Goal: Find specific page/section: Find specific page/section

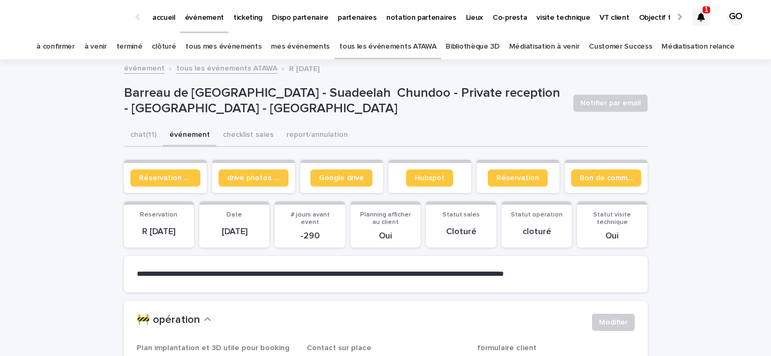
click at [693, 10] on div at bounding box center [701, 17] width 17 height 17
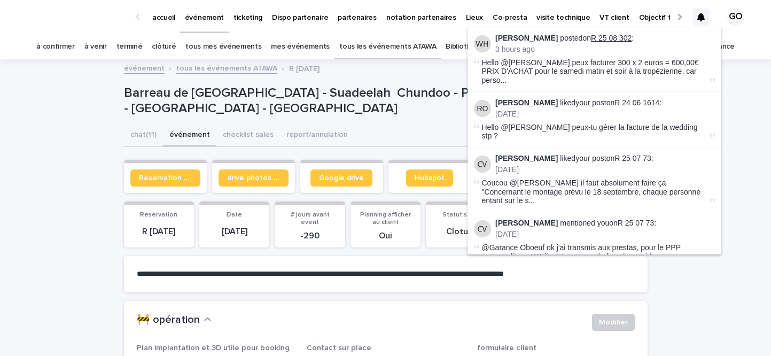
click at [614, 41] on link "R 25 08 302" at bounding box center [611, 38] width 41 height 9
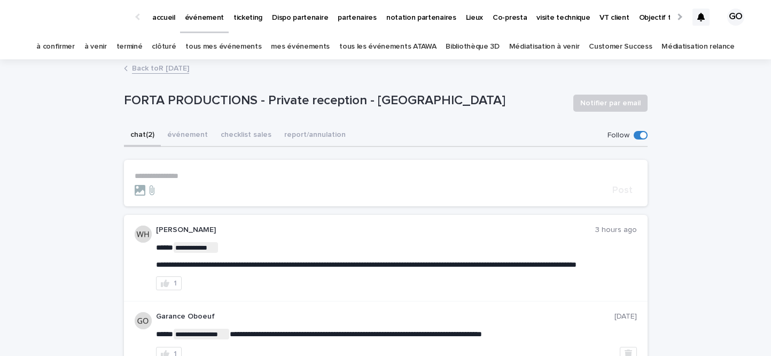
click at [691, 21] on div "accueil événement ticketing Dispo partenaire partenaires notation partenaires L…" at bounding box center [385, 17] width 771 height 34
click at [702, 19] on icon at bounding box center [701, 17] width 7 height 9
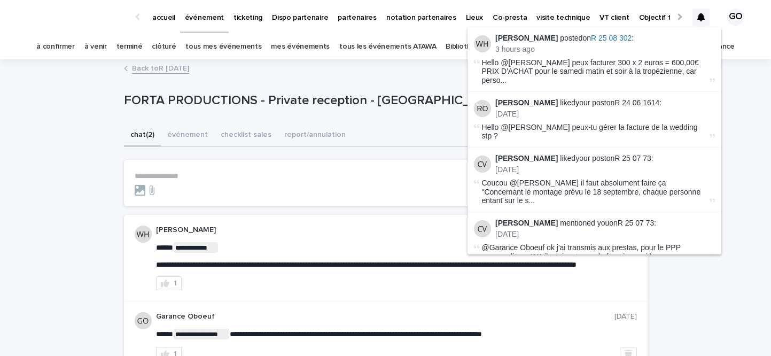
click at [117, 113] on div "**********" at bounding box center [385, 247] width 771 height 374
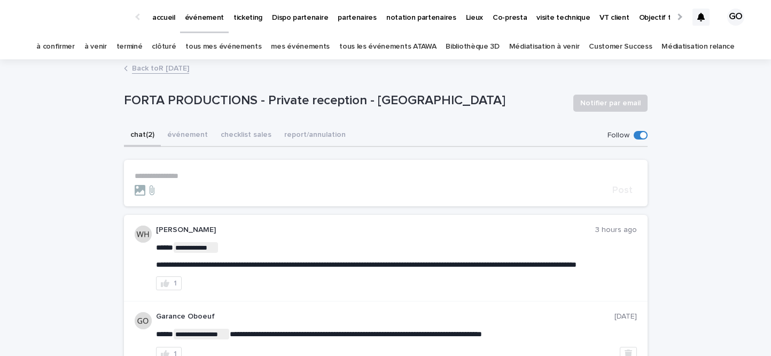
click at [412, 49] on link "tous les événements ATAWA" at bounding box center [387, 46] width 97 height 25
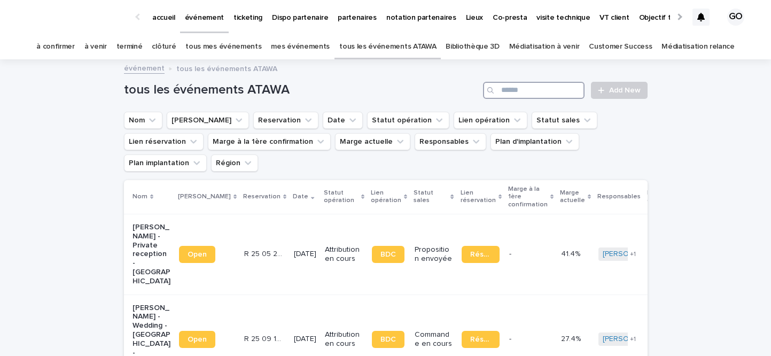
click at [548, 94] on input "Search" at bounding box center [534, 90] width 102 height 17
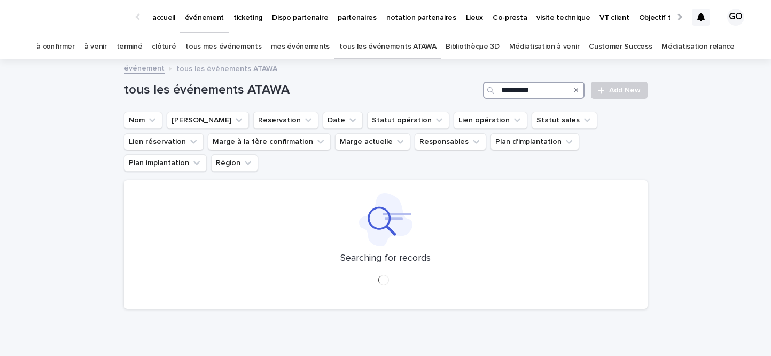
type input "**********"
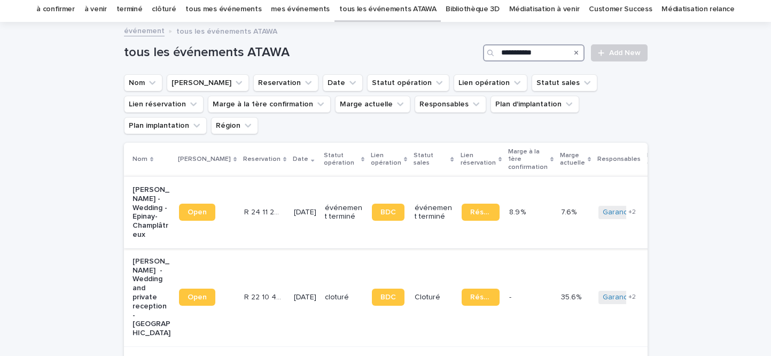
scroll to position [38, 0]
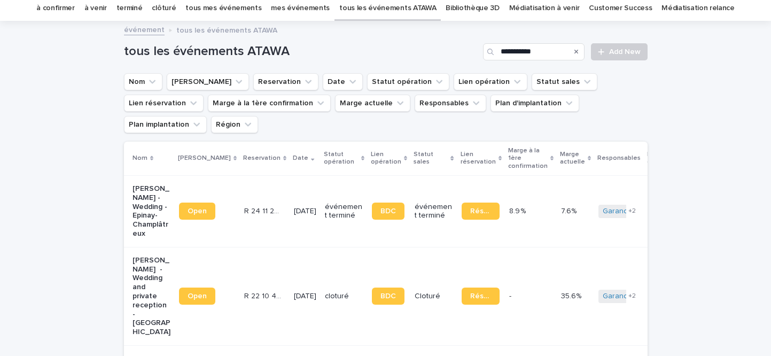
click at [144, 196] on p "[PERSON_NAME] - Wedding - Epinay-Champlâtreux" at bounding box center [152, 211] width 38 height 54
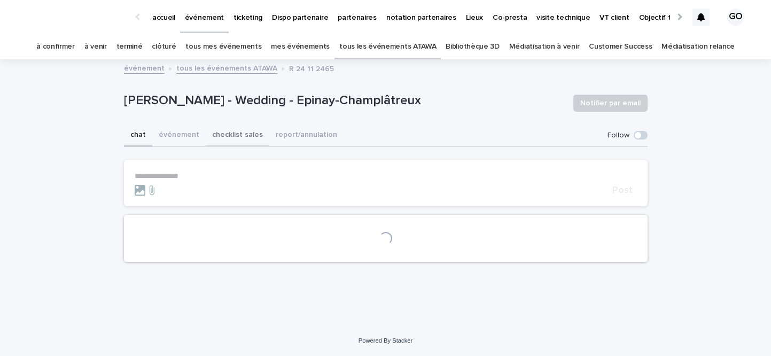
click at [206, 138] on button "événement" at bounding box center [178, 136] width 53 height 22
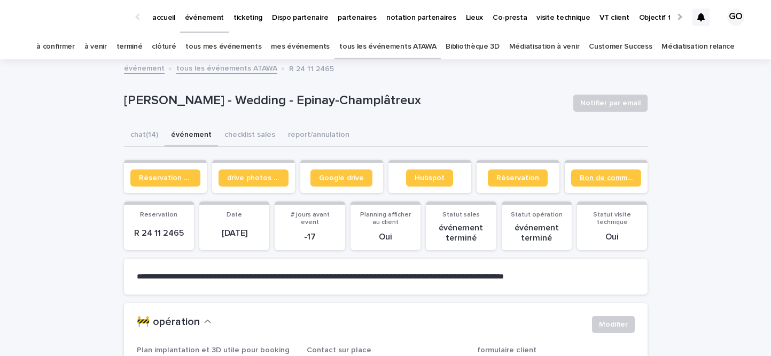
click at [607, 179] on span "Bon de commande" at bounding box center [606, 177] width 53 height 7
